Goal: Navigation & Orientation: Find specific page/section

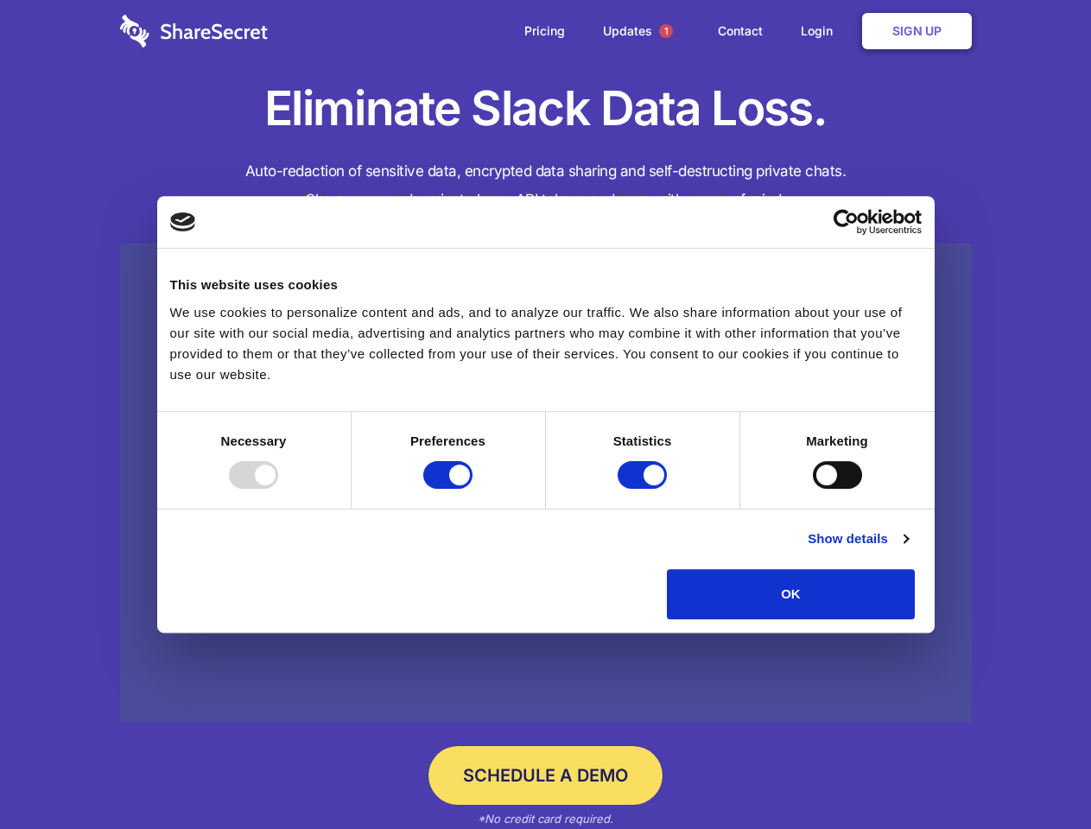
click at [278, 489] on div at bounding box center [253, 475] width 49 height 28
click at [472, 489] on input "Preferences" at bounding box center [447, 475] width 49 height 28
checkbox input "false"
click at [644, 489] on input "Statistics" at bounding box center [641, 475] width 49 height 28
checkbox input "false"
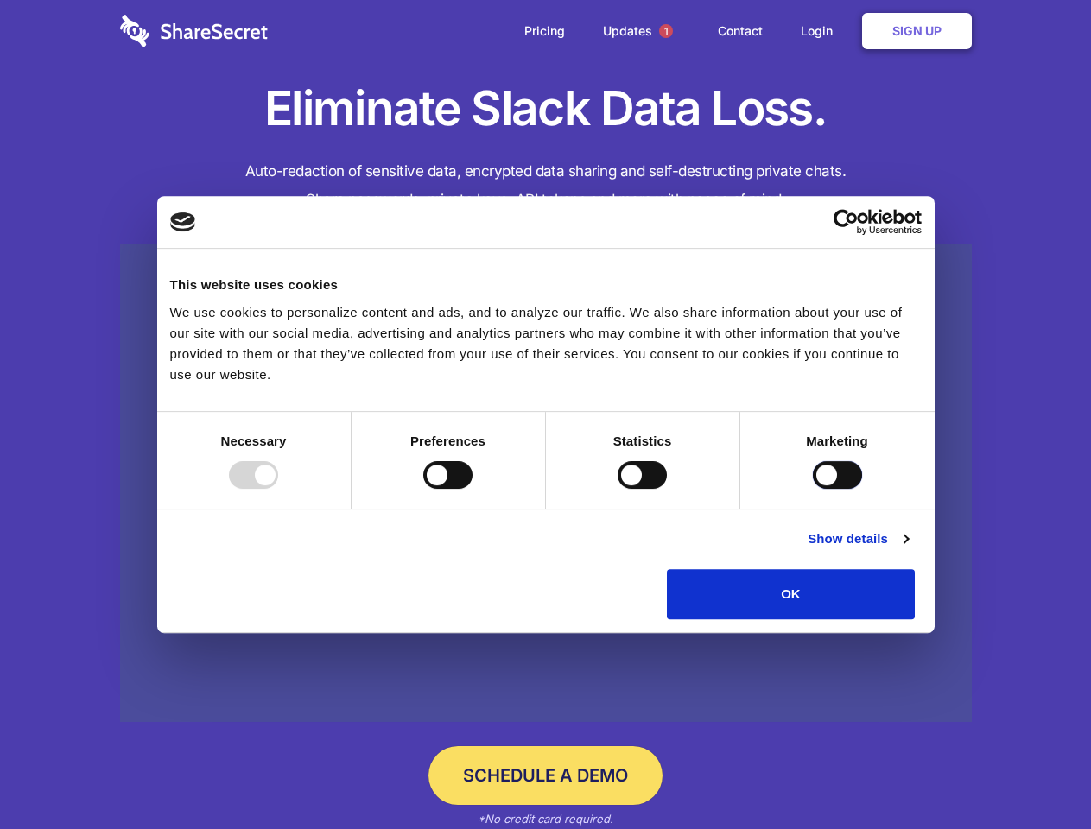
click at [813, 489] on input "Marketing" at bounding box center [837, 475] width 49 height 28
checkbox input "true"
click at [907, 549] on link "Show details" at bounding box center [857, 538] width 100 height 21
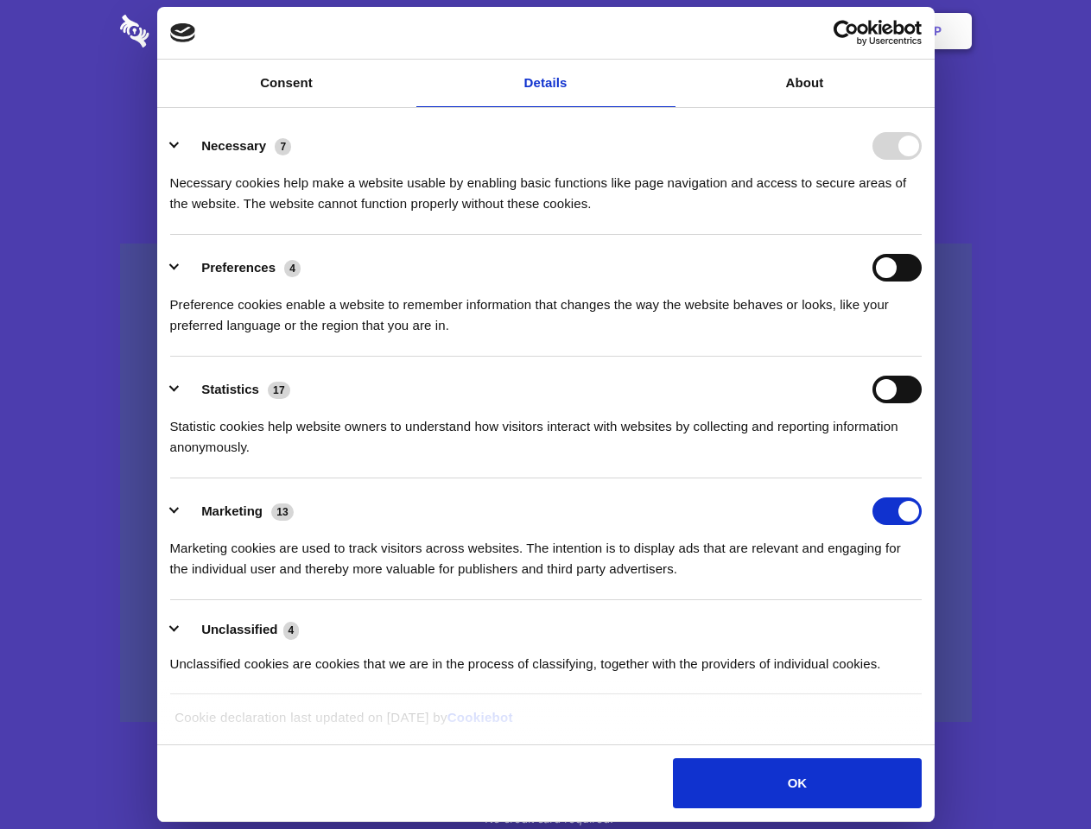
click at [921, 235] on li "Necessary 7 Necessary cookies help make a website usable by enabling basic func…" at bounding box center [545, 174] width 751 height 122
click at [665, 31] on span "1" at bounding box center [666, 31] width 14 height 14
